Goal: Task Accomplishment & Management: Use online tool/utility

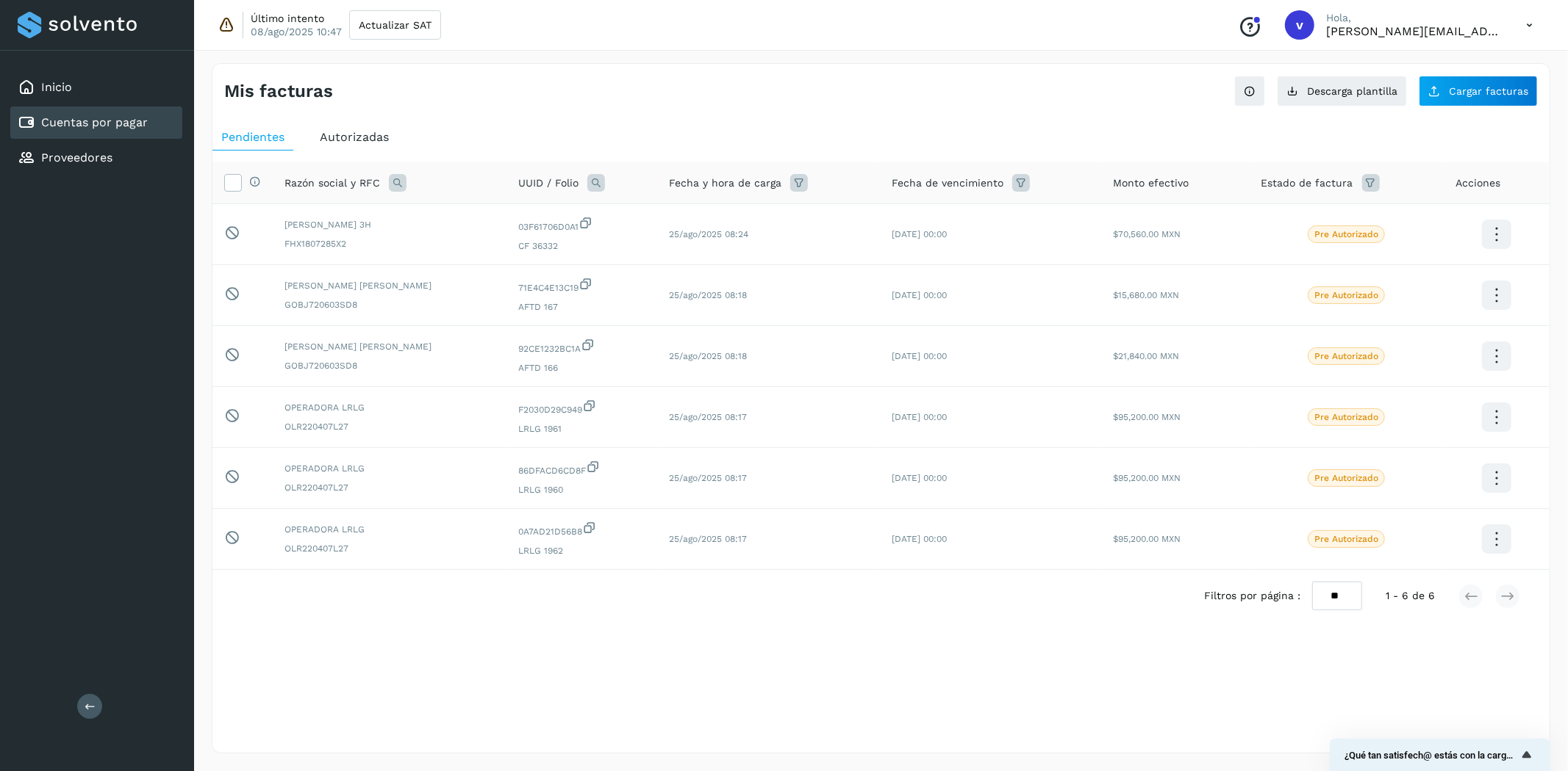
drag, startPoint x: 78, startPoint y: 160, endPoint x: 81, endPoint y: 133, distance: 27.2
click at [78, 160] on link "Proveedores" at bounding box center [77, 157] width 71 height 14
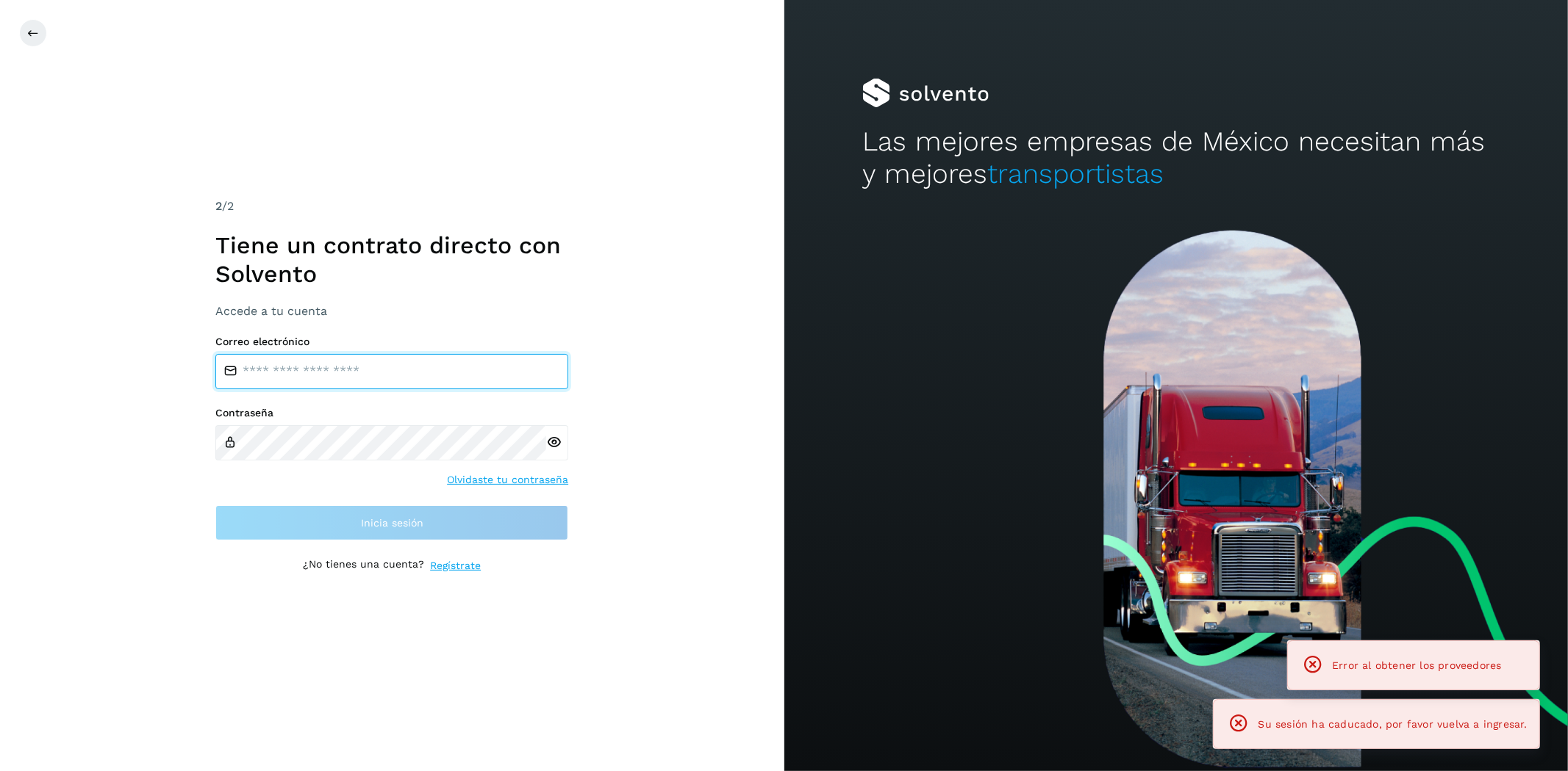
type input "**********"
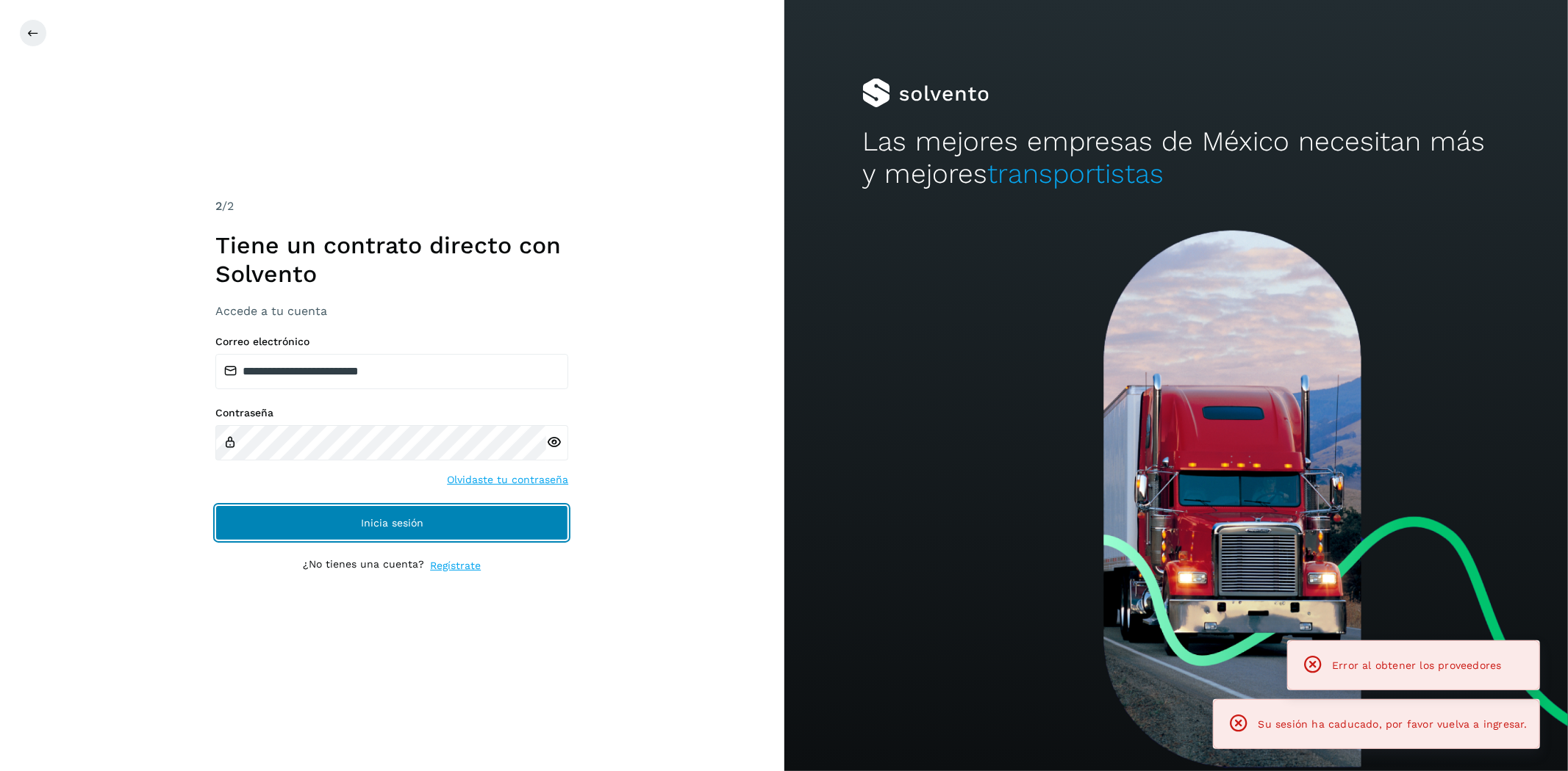
click at [413, 529] on button "Inicia sesión" at bounding box center [392, 523] width 353 height 35
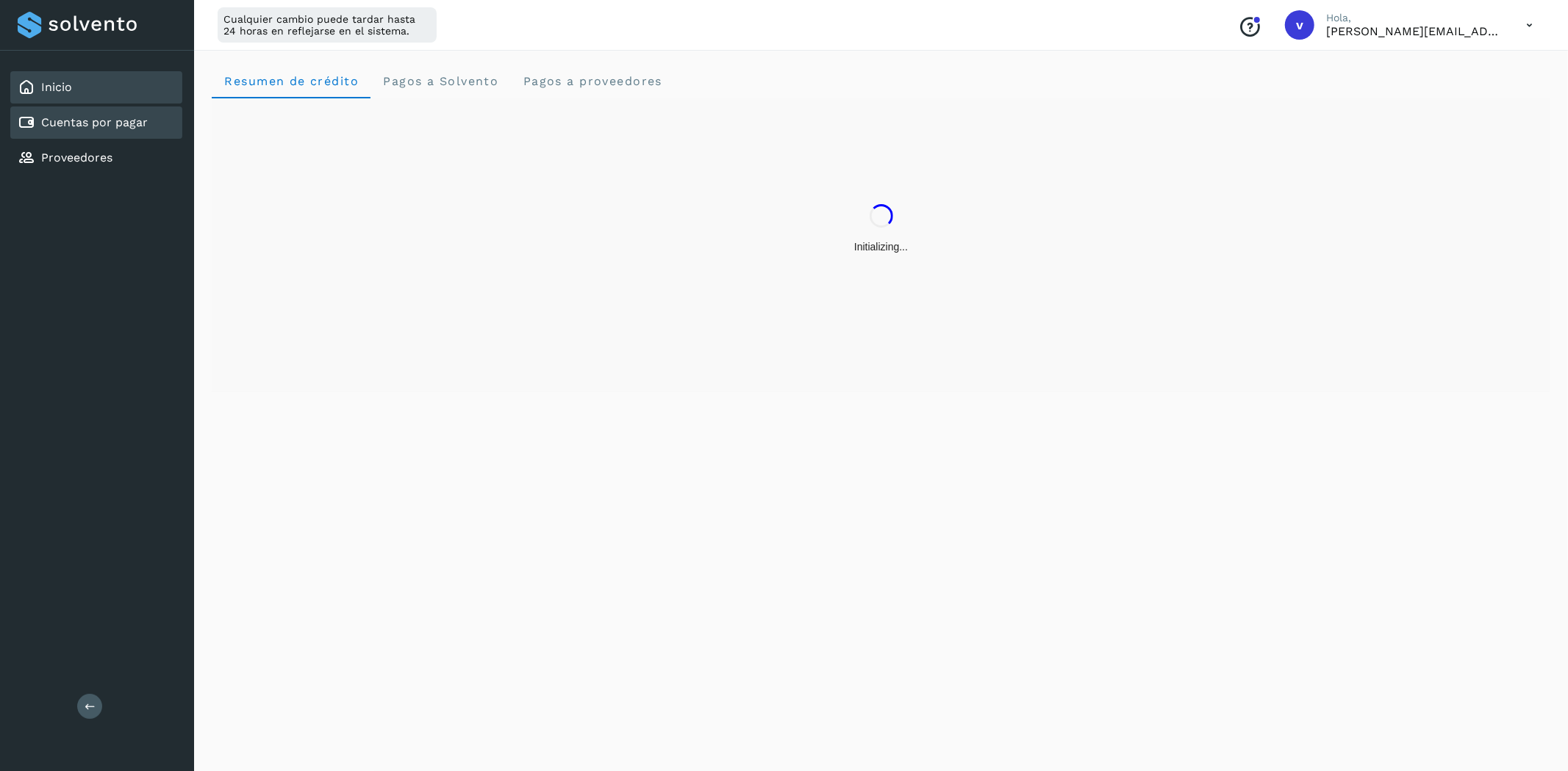
click at [150, 126] on div "Cuentas por pagar" at bounding box center [96, 122] width 172 height 33
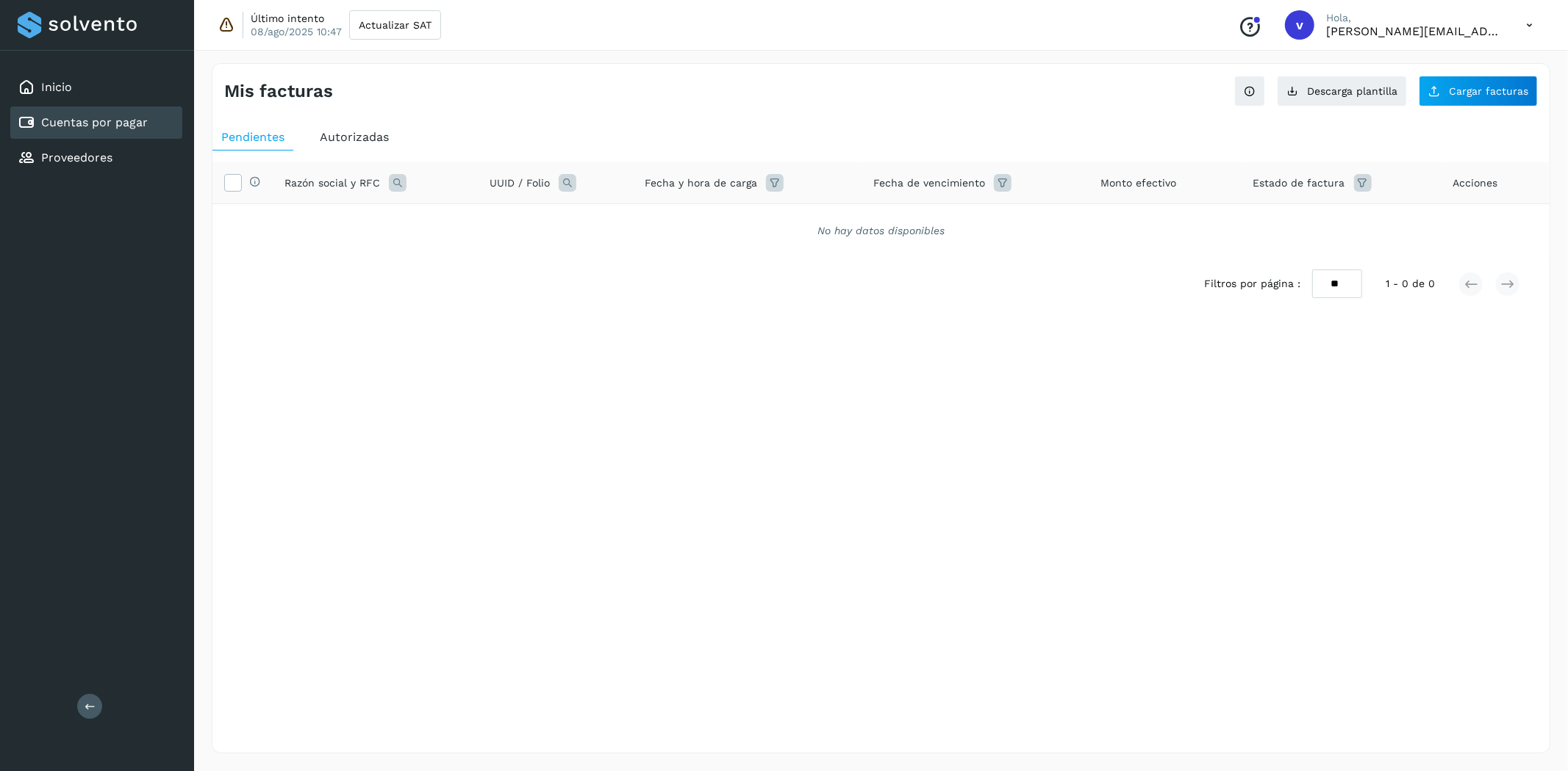
click at [344, 147] on div "Autorizadas" at bounding box center [354, 137] width 87 height 26
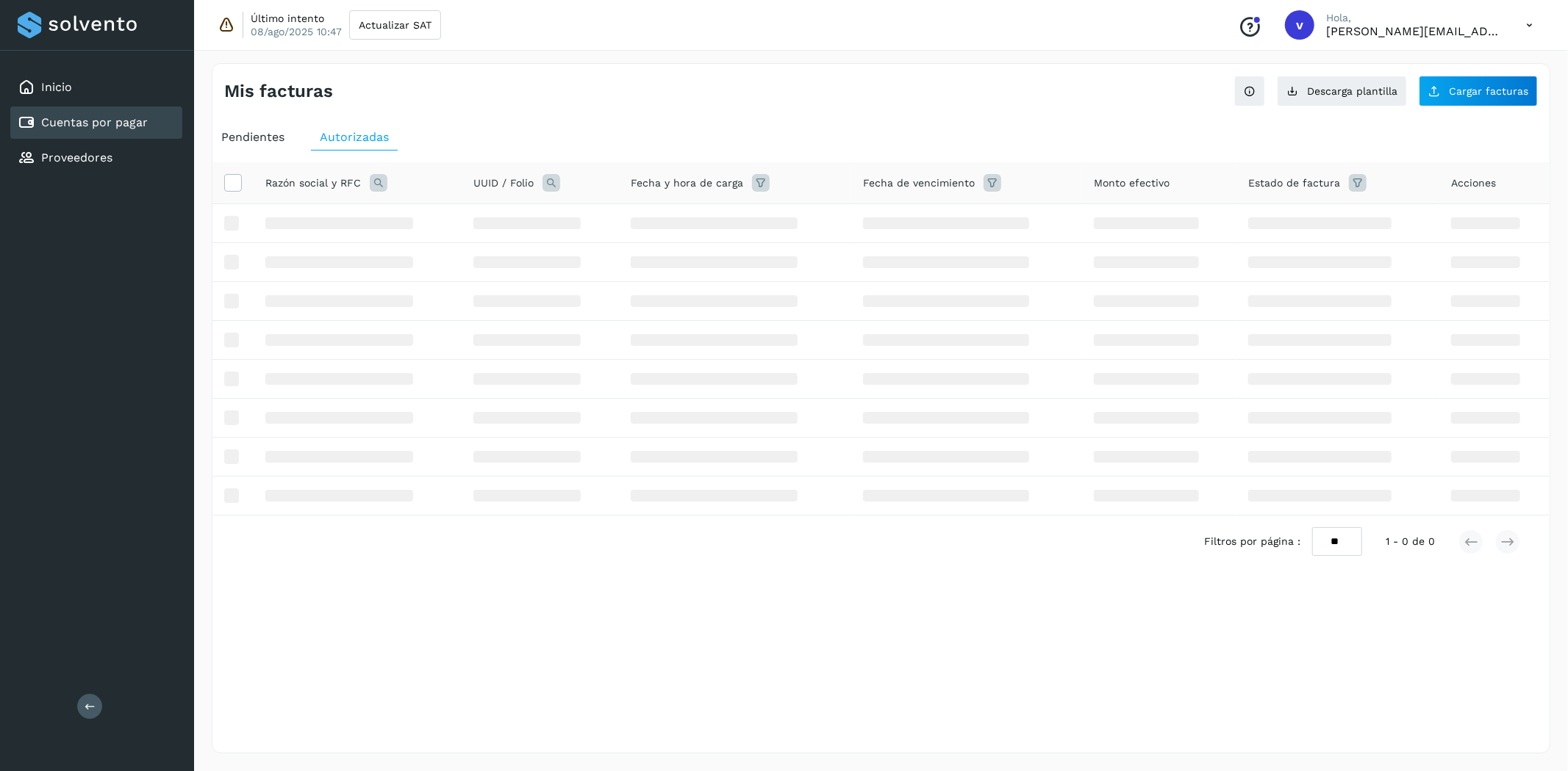
click at [347, 140] on span "Autorizadas" at bounding box center [354, 136] width 69 height 14
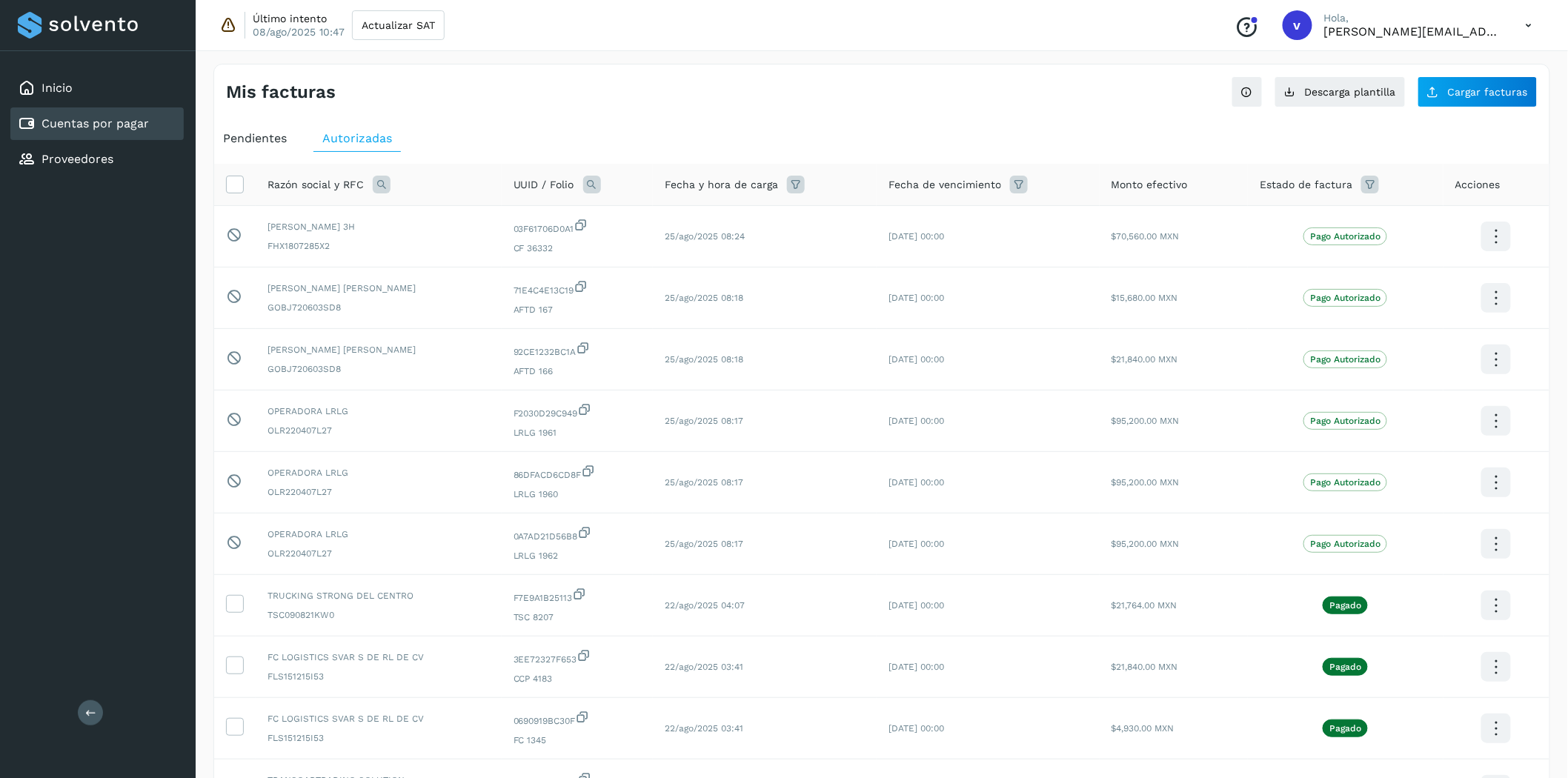
click at [380, 183] on icon at bounding box center [381, 185] width 18 height 18
click at [453, 249] on input "text" at bounding box center [479, 246] width 183 height 24
click at [495, 249] on input "****" at bounding box center [479, 246] width 183 height 24
type input "****"
click at [509, 297] on button "Buscar" at bounding box center [515, 284] width 108 height 29
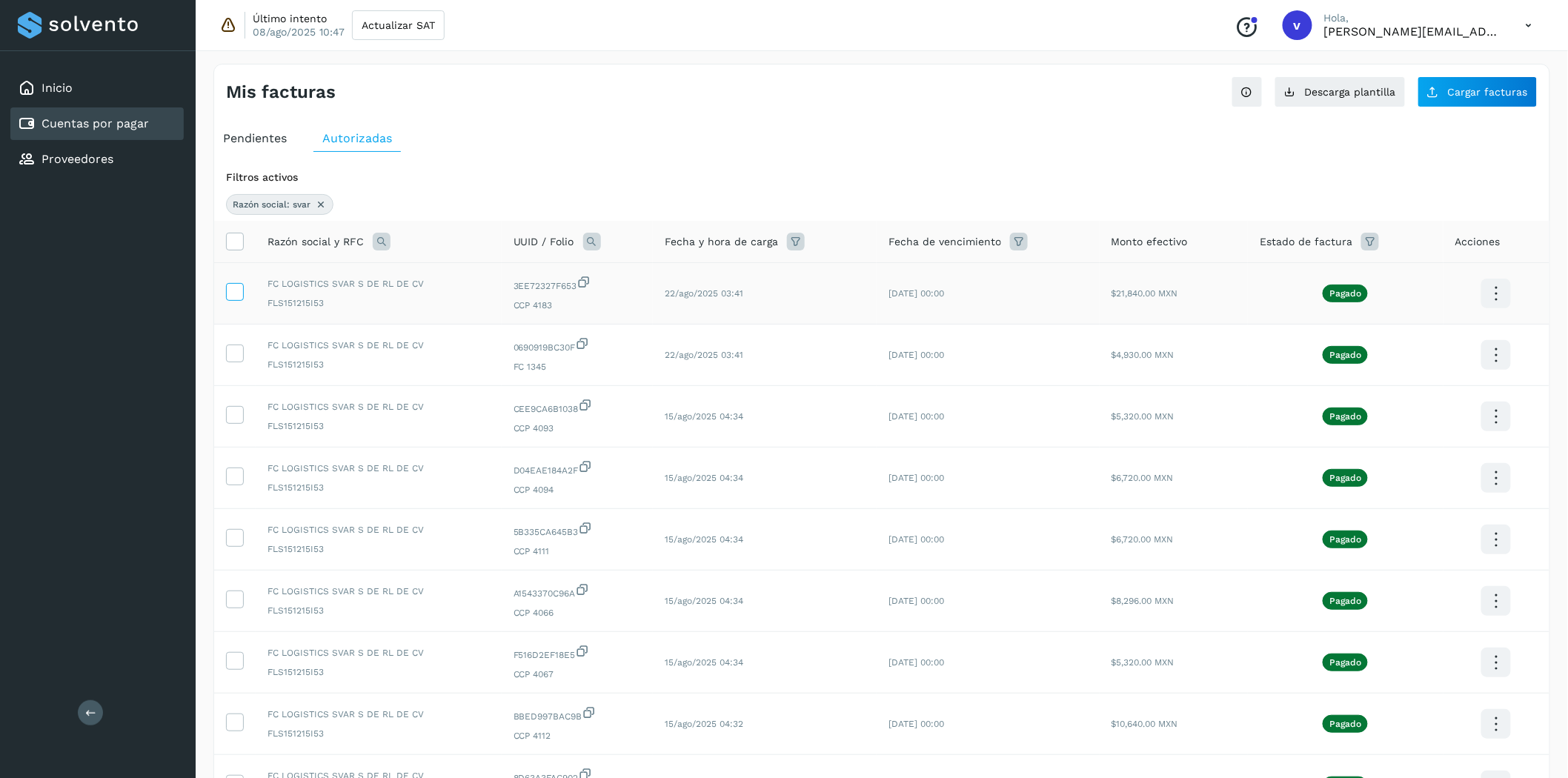
click at [232, 298] on icon at bounding box center [234, 291] width 16 height 16
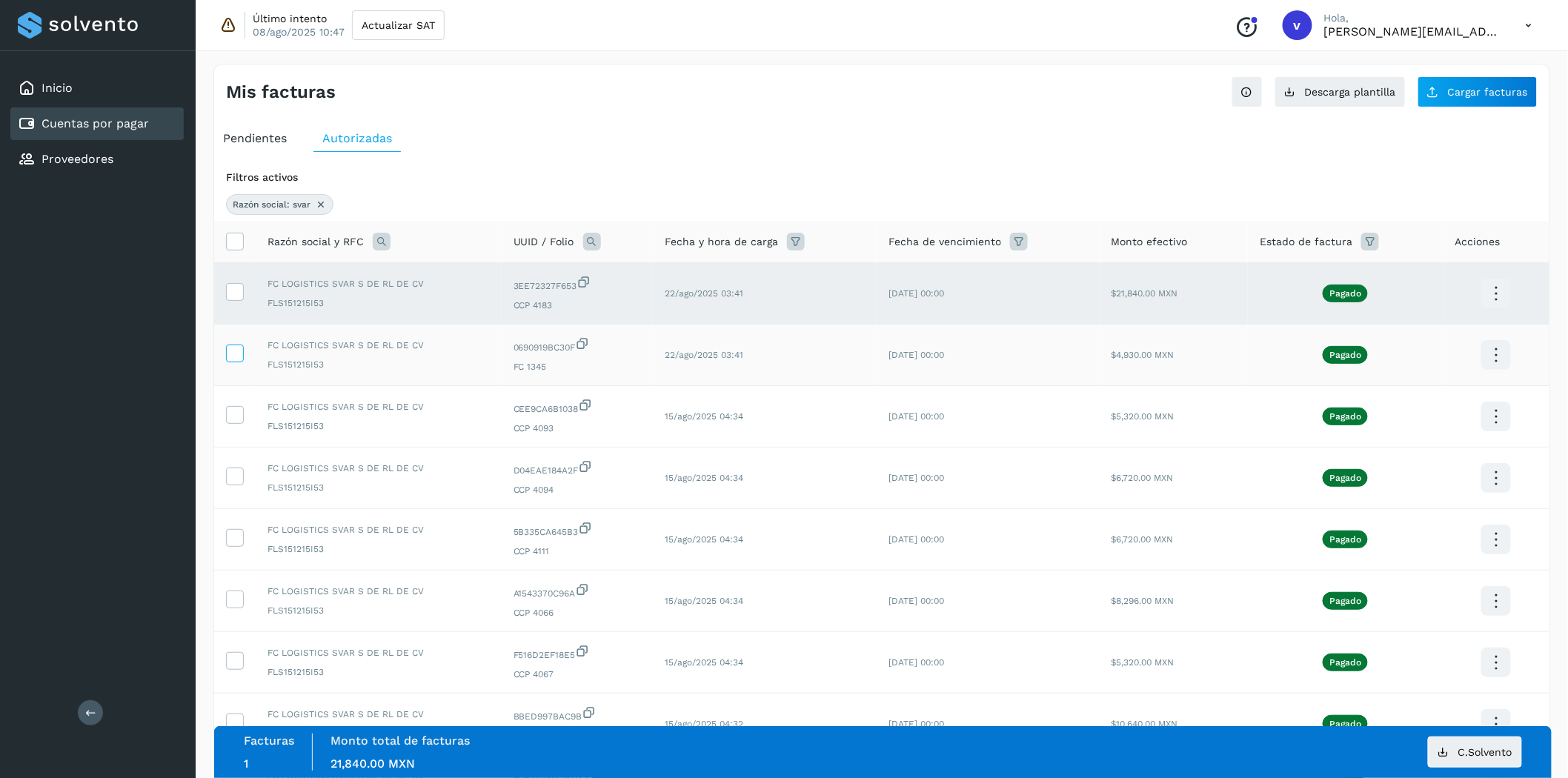
click at [235, 360] on icon at bounding box center [234, 352] width 16 height 16
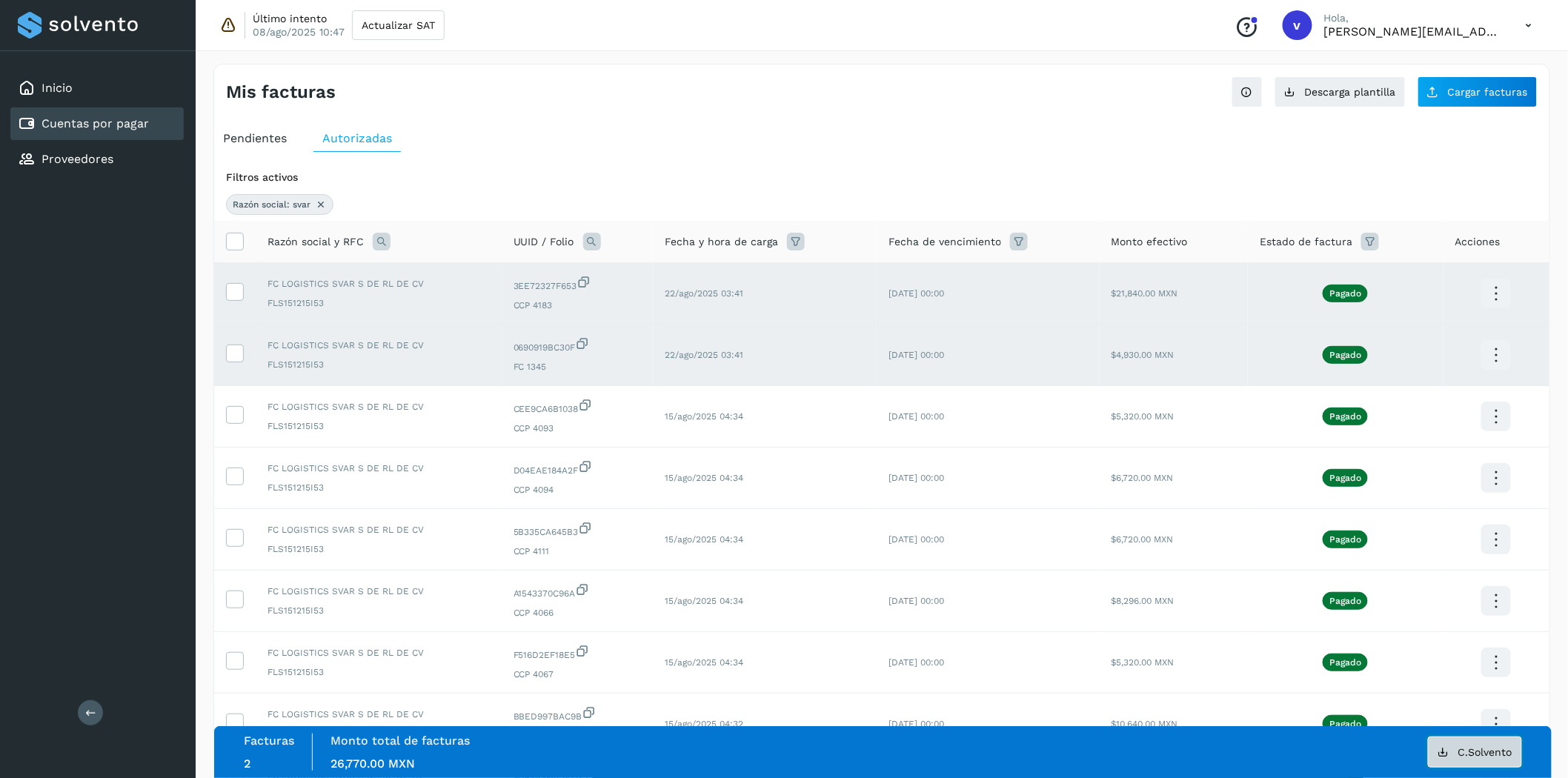
click at [1492, 751] on span "C.Solvento" at bounding box center [1485, 752] width 54 height 10
click at [232, 284] on icon at bounding box center [234, 291] width 16 height 16
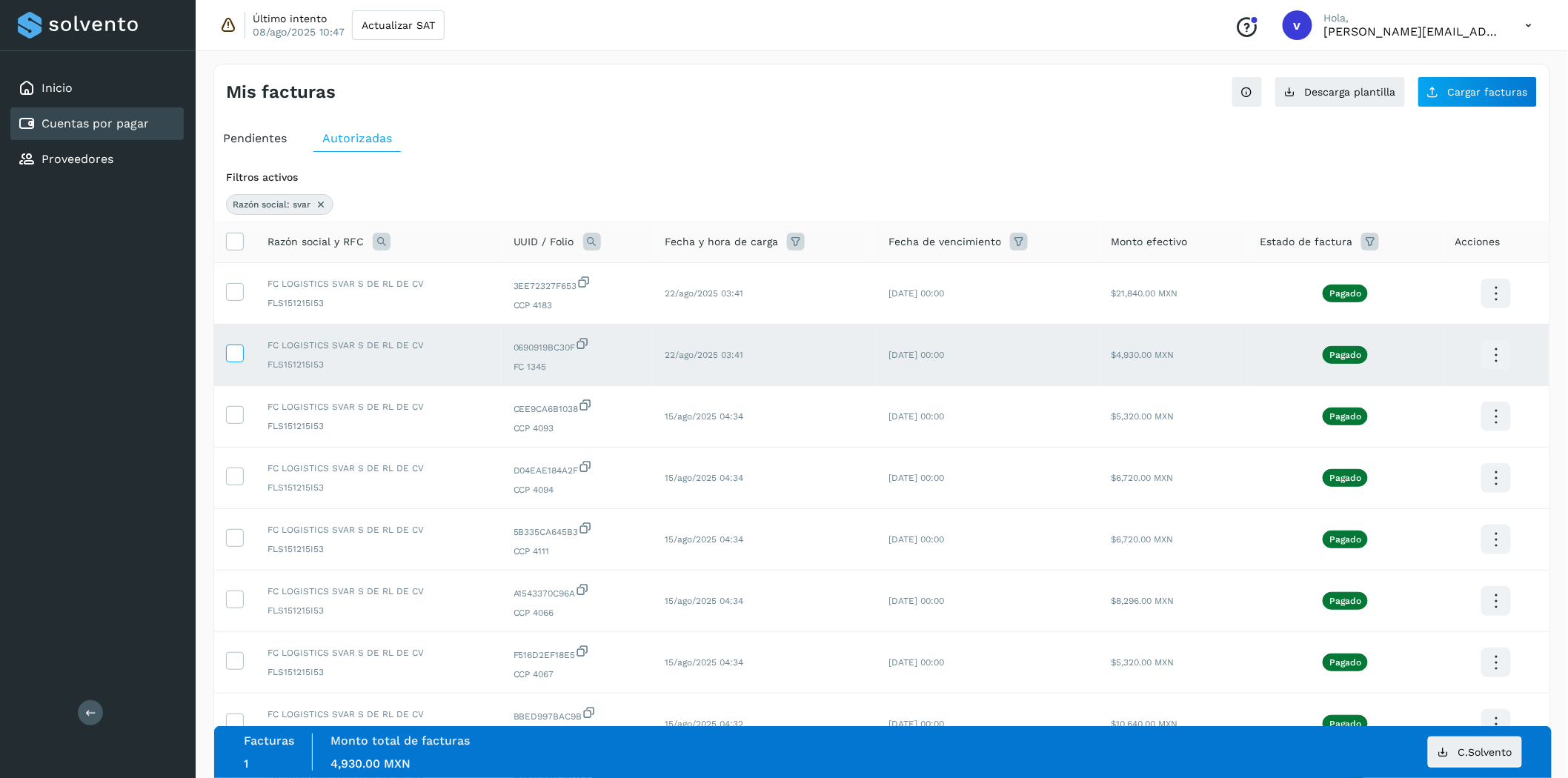
click at [234, 362] on label at bounding box center [234, 353] width 18 height 18
